Goal: Task Accomplishment & Management: Use online tool/utility

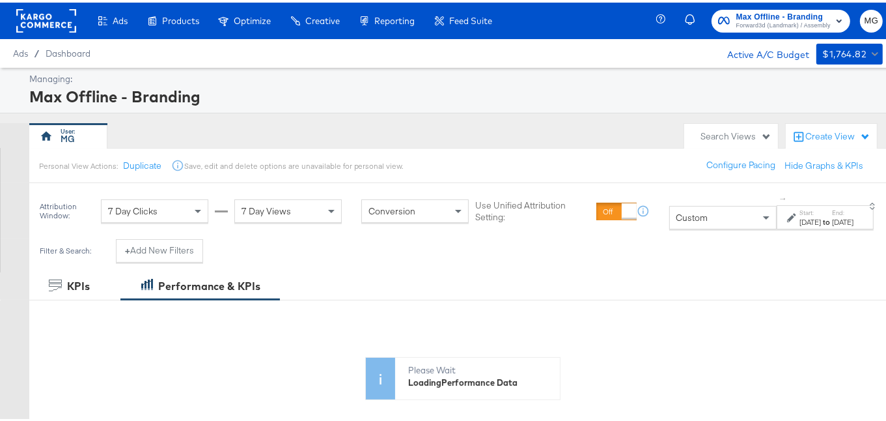
click at [736, 19] on span "Forward3d (Landmark) / Assembly" at bounding box center [783, 23] width 94 height 10
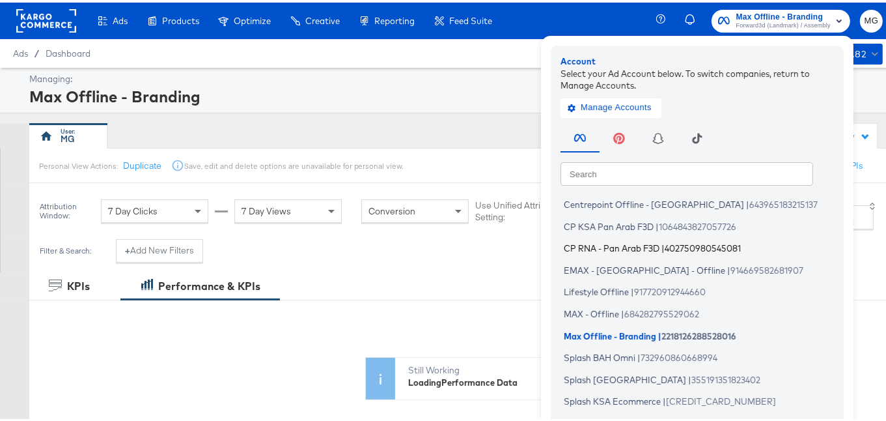
click at [592, 245] on span "CP RNA - Pan Arab F3D" at bounding box center [612, 245] width 96 height 10
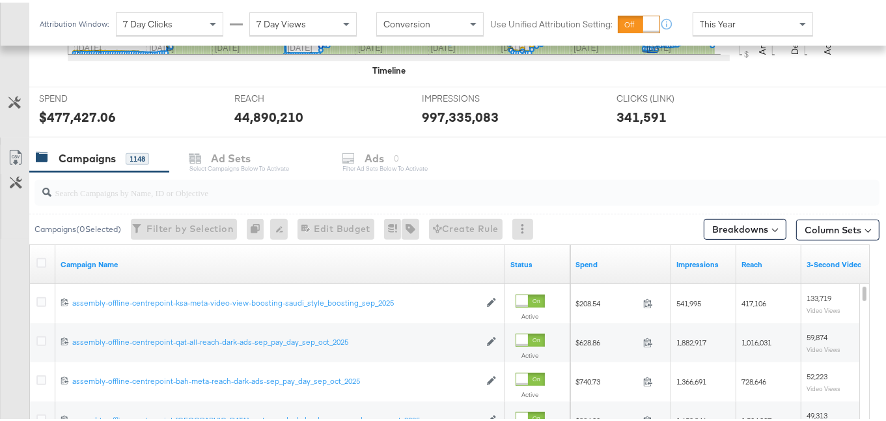
scroll to position [458, 0]
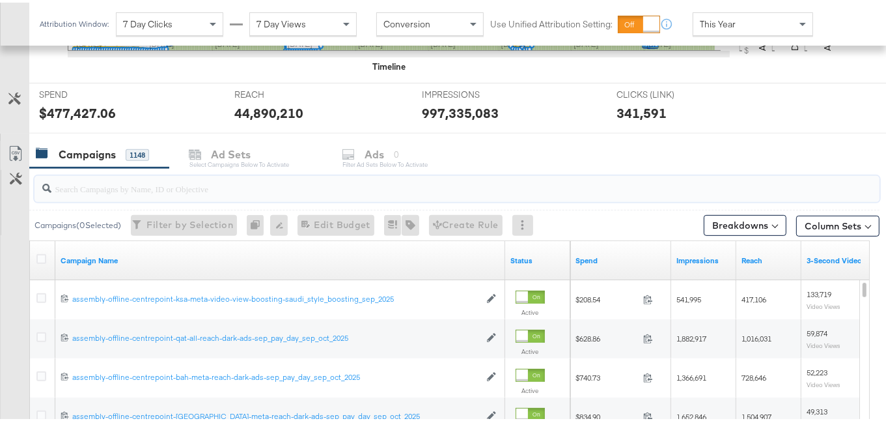
click at [133, 189] on input "search" at bounding box center [427, 180] width 753 height 25
paste input "dark-ads-autumn_newness_aug_oct_2025"
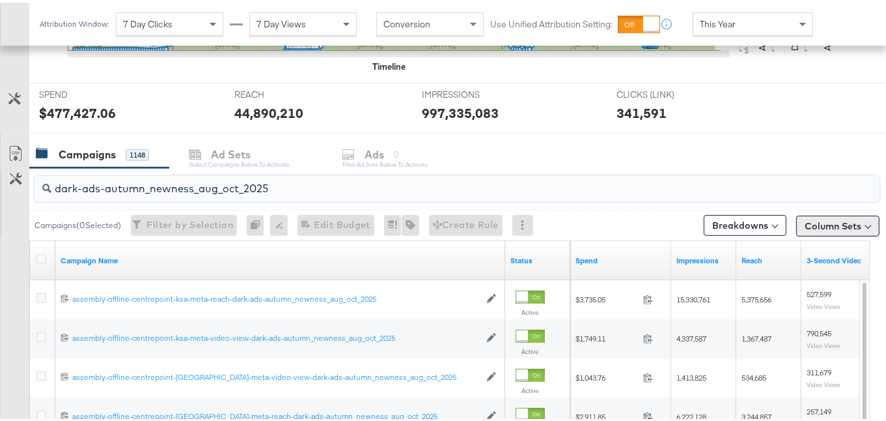
type input "dark-ads-autumn_newness_aug_oct_2025"
click at [802, 214] on button "Column Sets" at bounding box center [837, 223] width 83 height 21
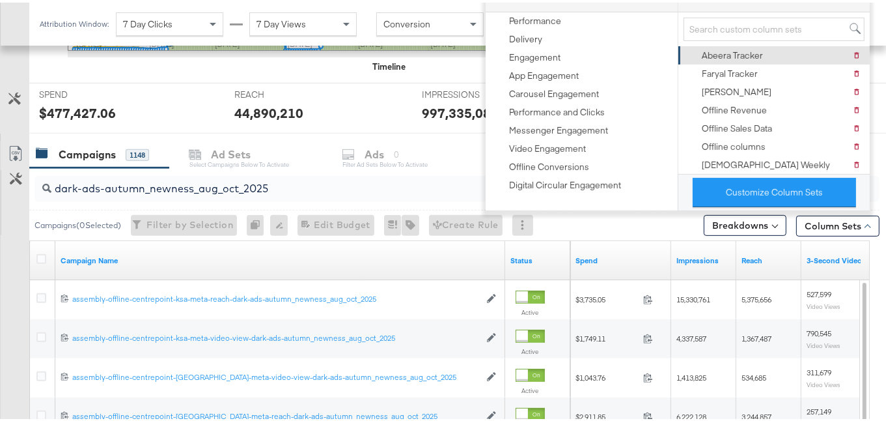
click at [746, 56] on div "Abeera Tracker" at bounding box center [732, 53] width 61 height 12
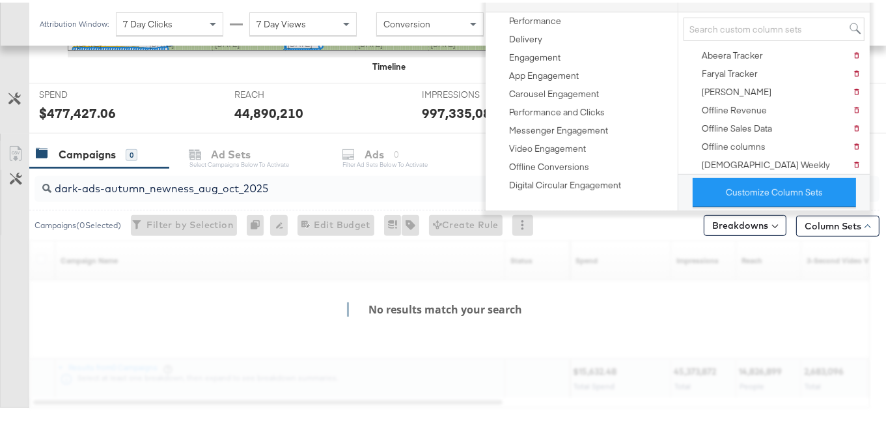
click at [882, 183] on div "KPIs Performance & KPIs Customize KPIs ✔ Clicks (Link) ✔ Reach ✔ Impressions ✔ …" at bounding box center [448, 143] width 896 height 691
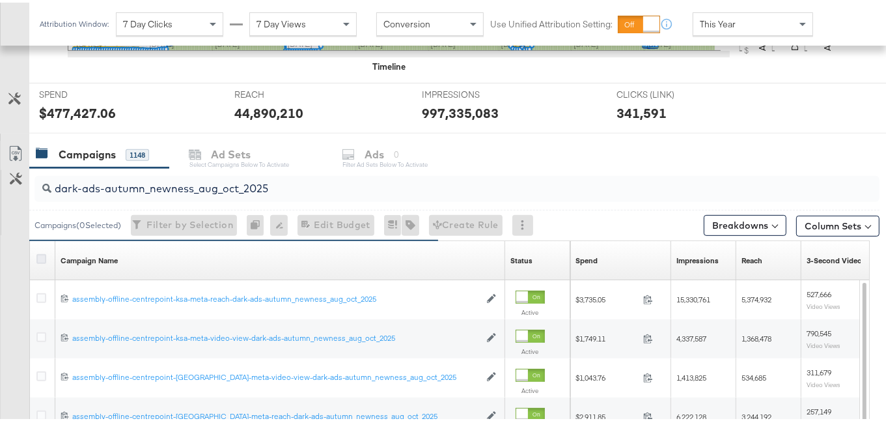
click at [43, 256] on icon at bounding box center [41, 256] width 10 height 10
click at [0, 0] on input "checkbox" at bounding box center [0, 0] width 0 height 0
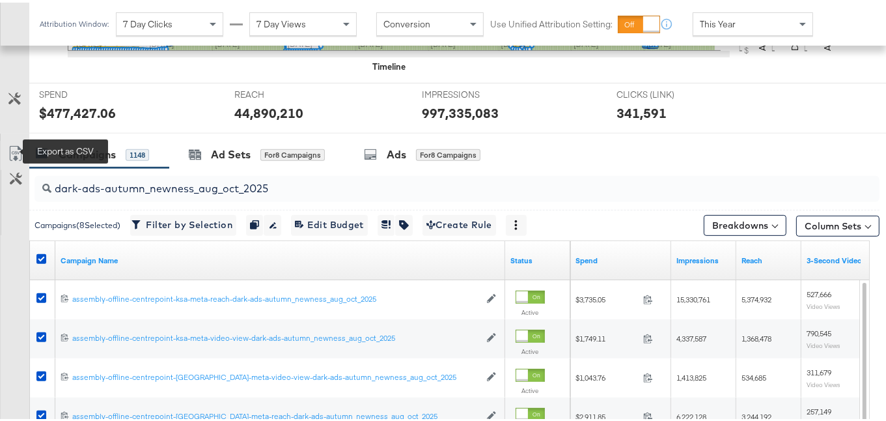
click at [13, 150] on icon at bounding box center [16, 151] width 16 height 16
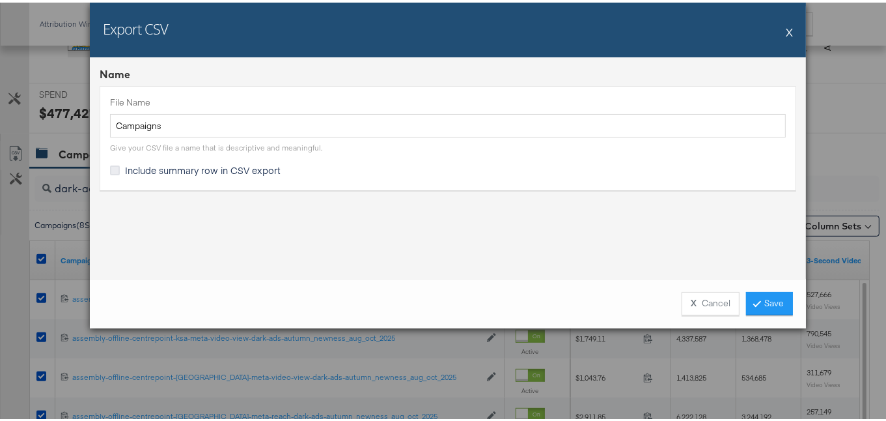
click at [110, 167] on icon at bounding box center [115, 168] width 10 height 10
click at [0, 0] on input "Include summary row in CSV export" at bounding box center [0, 0] width 0 height 0
click at [765, 291] on link "Save" at bounding box center [769, 300] width 47 height 23
